Goal: Transaction & Acquisition: Purchase product/service

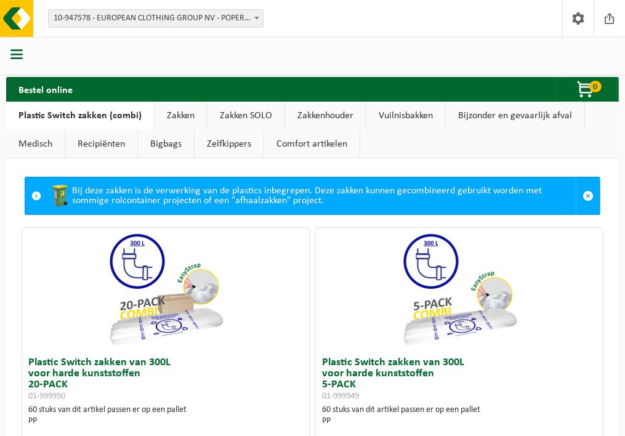
click at [207, 102] on link "Zakken" at bounding box center [181, 116] width 52 height 28
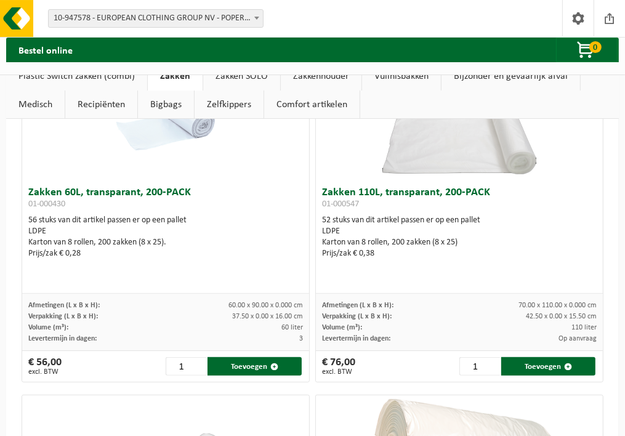
scroll to position [169, 0]
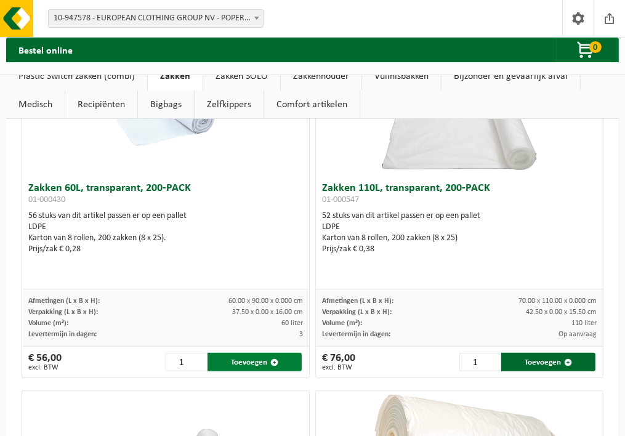
click at [208, 353] on button "Toevoegen" at bounding box center [255, 362] width 94 height 18
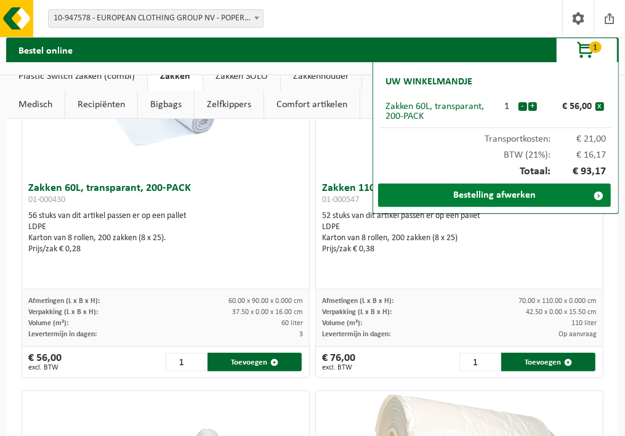
click at [482, 200] on link "Bestelling afwerken" at bounding box center [494, 195] width 233 height 23
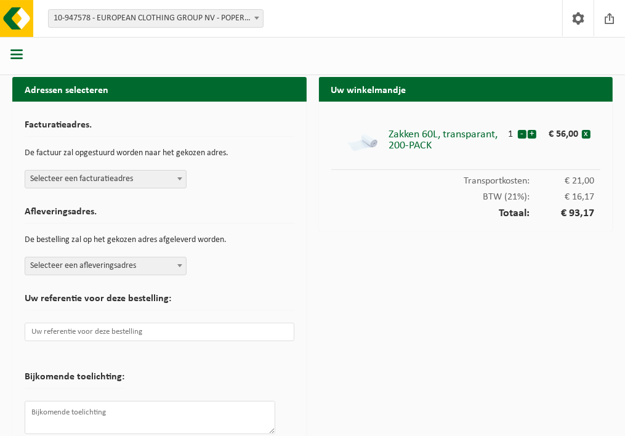
click at [182, 177] on b at bounding box center [179, 178] width 5 height 3
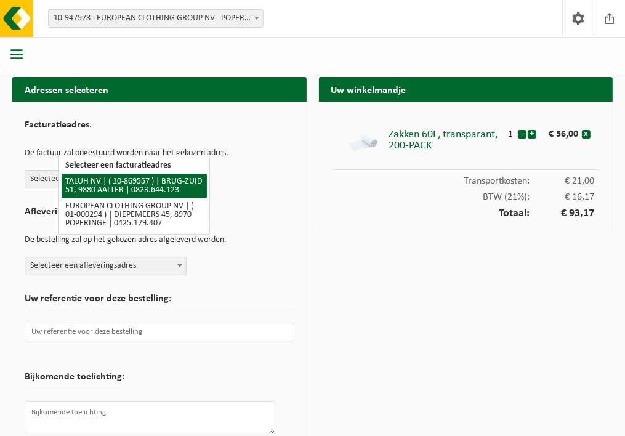
select select "104232"
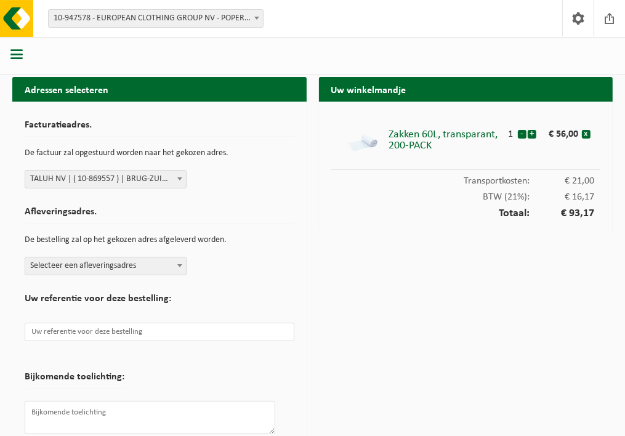
click at [186, 258] on span at bounding box center [180, 266] width 12 height 16
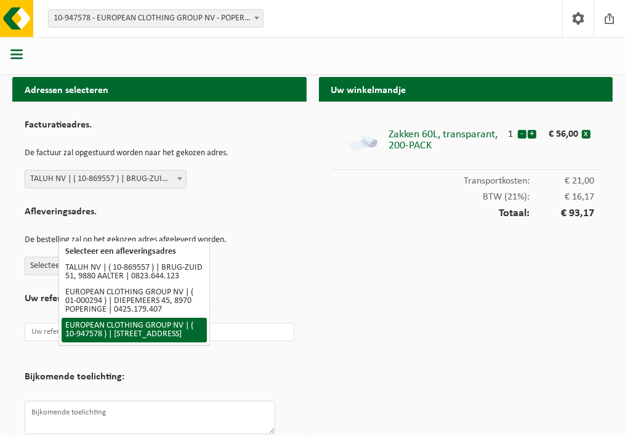
select select "142247"
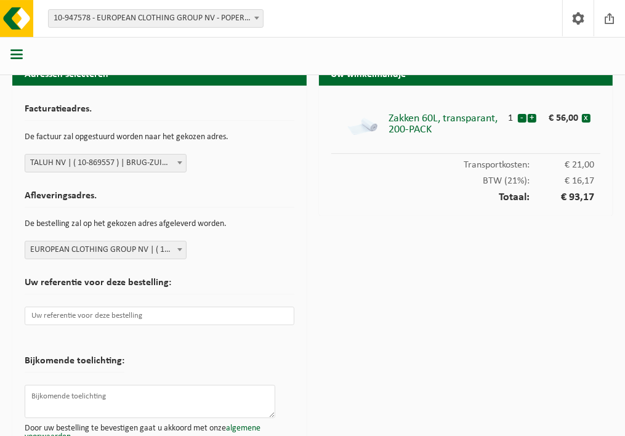
scroll to position [24, 0]
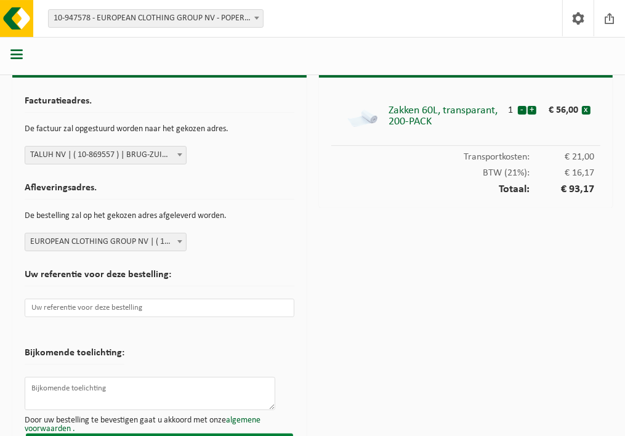
click at [164, 434] on button "Bestelling bevestigen" at bounding box center [159, 444] width 267 height 20
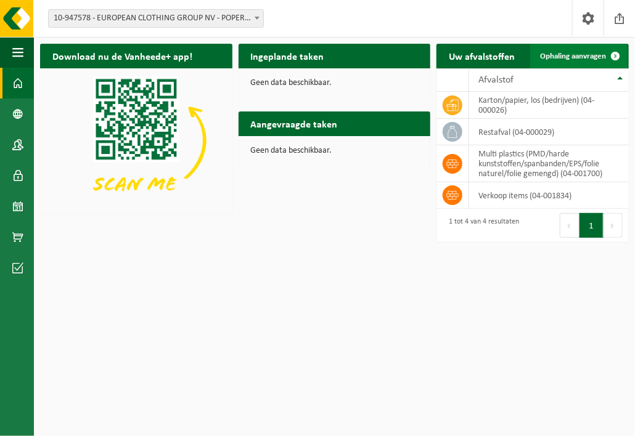
click at [560, 52] on span "Ophaling aanvragen" at bounding box center [573, 56] width 66 height 8
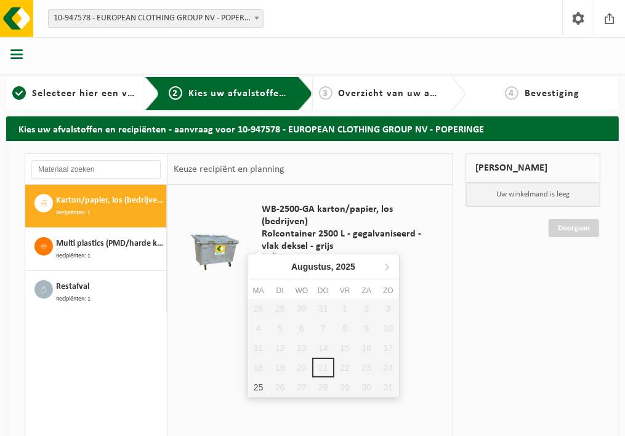
click at [293, 267] on input "text" at bounding box center [306, 274] width 89 height 15
click at [256, 385] on div "25" at bounding box center [259, 388] width 22 height 20
type input "Van [DATE]"
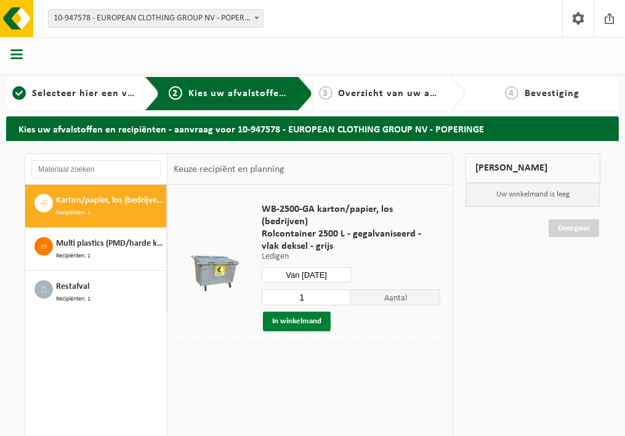
click at [263, 312] on button "In winkelmand" at bounding box center [297, 322] width 68 height 20
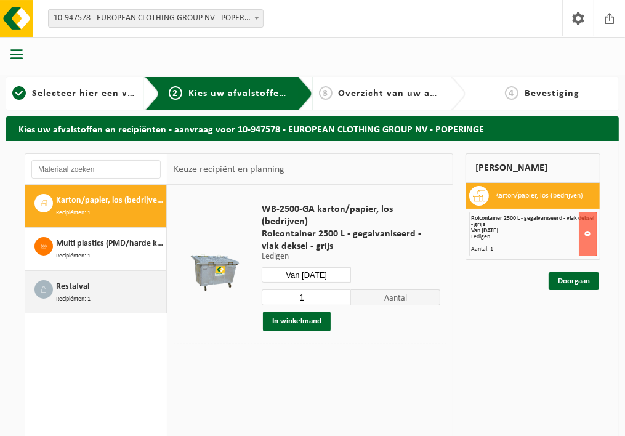
click at [91, 298] on span "Recipiënten: 1" at bounding box center [73, 299] width 34 height 10
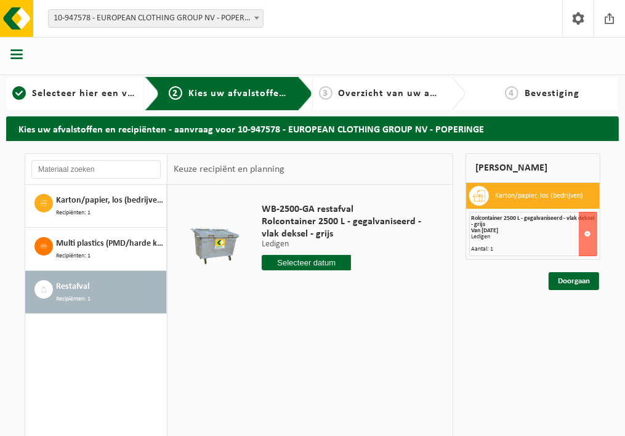
click at [270, 255] on input "text" at bounding box center [306, 262] width 89 height 15
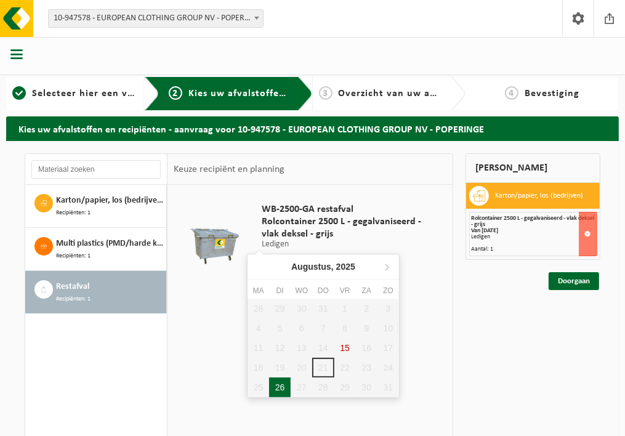
click at [278, 384] on div "26" at bounding box center [280, 388] width 22 height 20
type input "Van [DATE]"
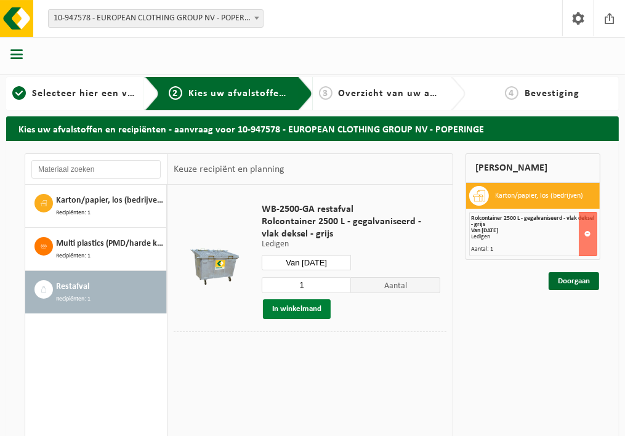
click at [282, 299] on button "In winkelmand" at bounding box center [297, 309] width 68 height 20
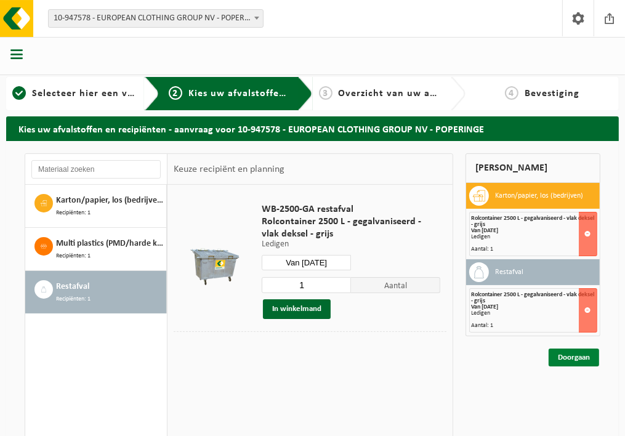
click at [586, 349] on link "Doorgaan" at bounding box center [574, 358] width 51 height 18
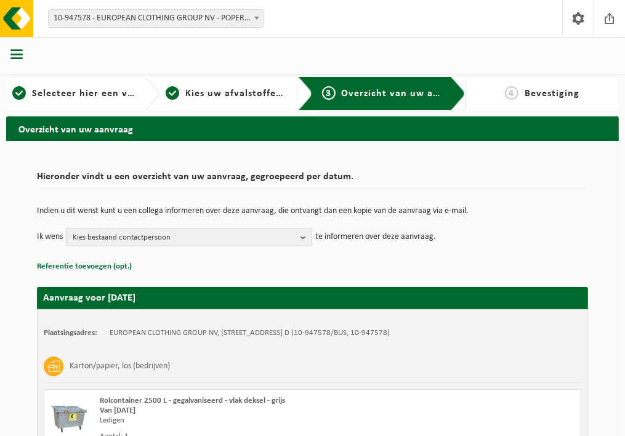
click at [312, 229] on b "button" at bounding box center [306, 237] width 11 height 17
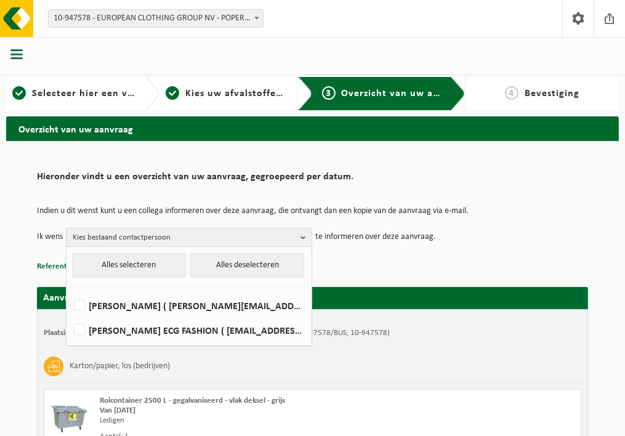
click at [312, 229] on b "button" at bounding box center [306, 238] width 11 height 18
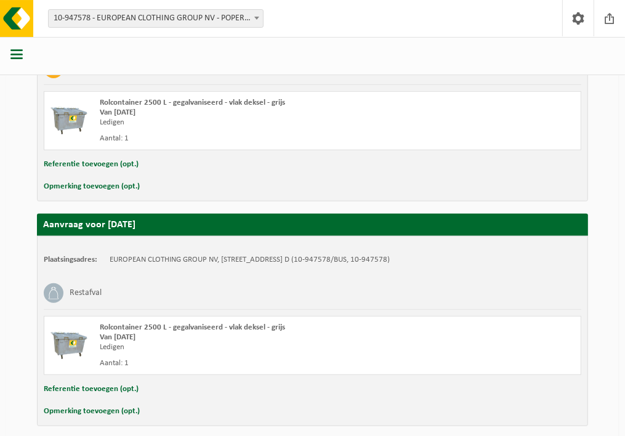
scroll to position [315, 0]
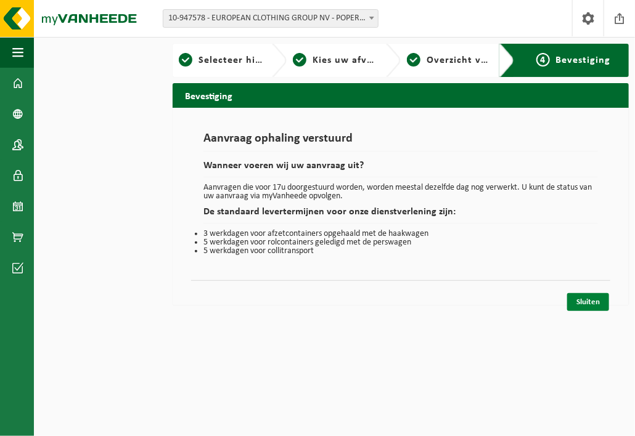
click at [590, 299] on link "Sluiten" at bounding box center [588, 302] width 42 height 18
